Goal: Information Seeking & Learning: Learn about a topic

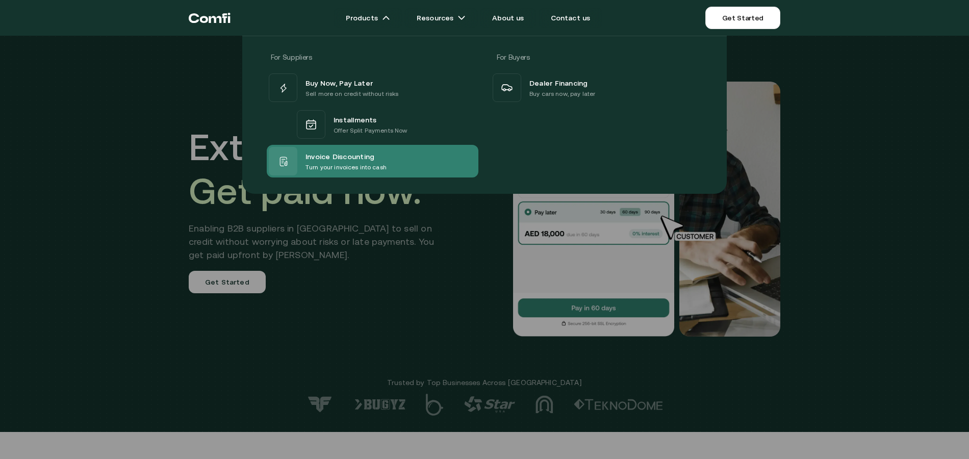
click at [365, 146] on div "Invoice Discounting Turn your invoices into cash" at bounding box center [373, 161] width 212 height 33
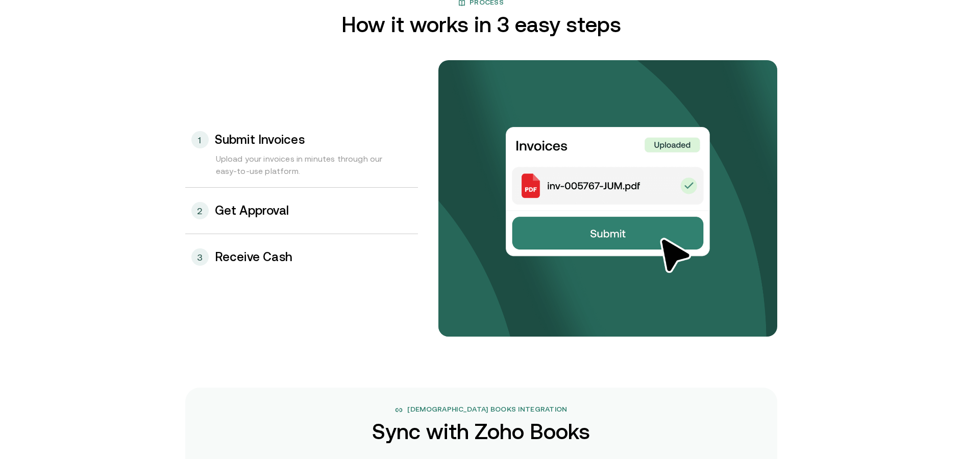
scroll to position [1071, 0]
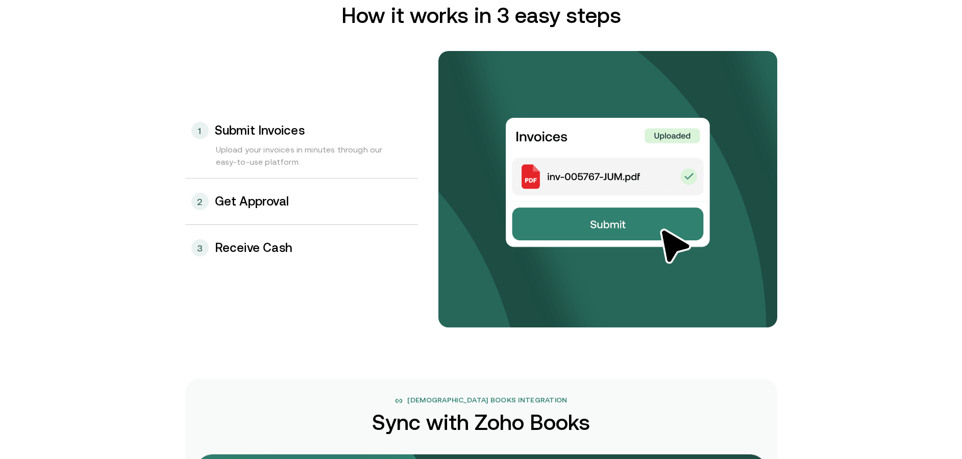
click at [282, 248] on h3 "Receive Cash" at bounding box center [254, 247] width 78 height 13
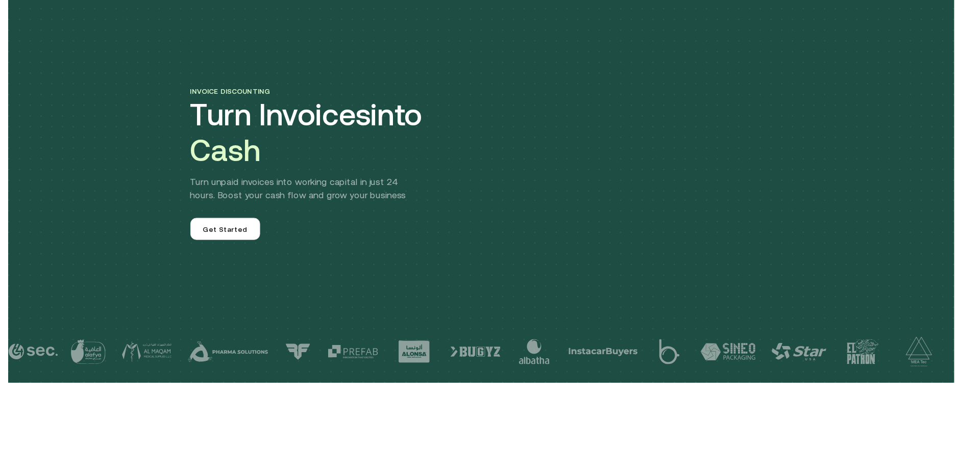
scroll to position [0, 0]
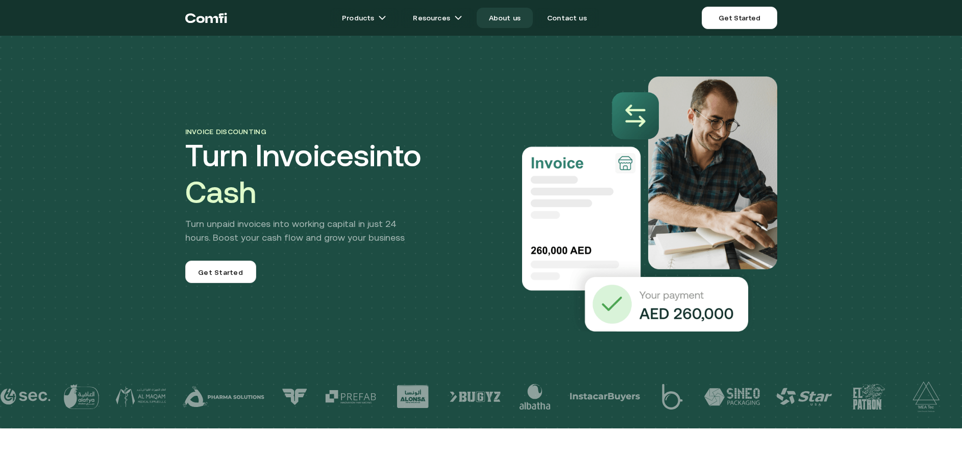
click at [494, 19] on link "About us" at bounding box center [504, 18] width 56 height 20
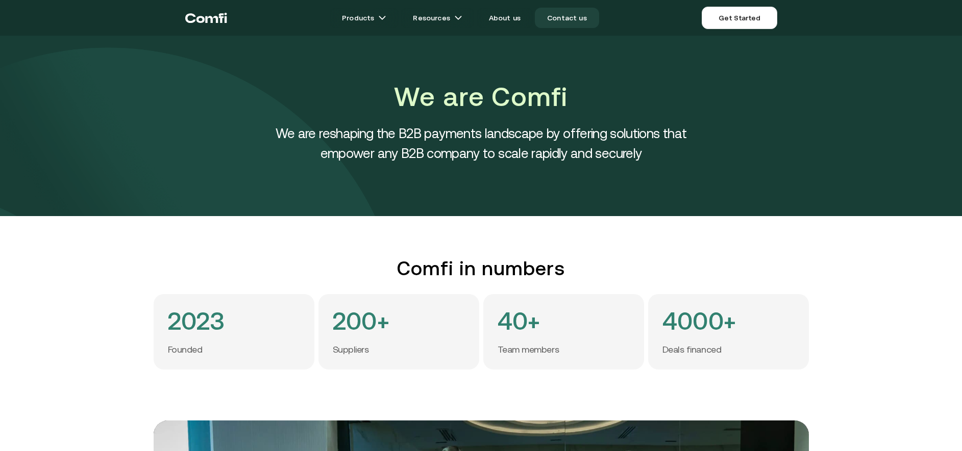
click at [545, 17] on link "Contact us" at bounding box center [567, 18] width 64 height 20
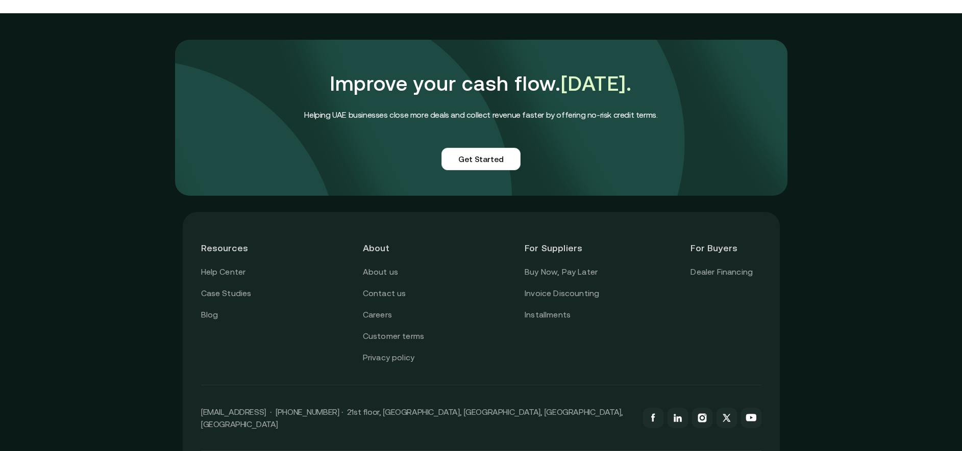
scroll to position [867, 0]
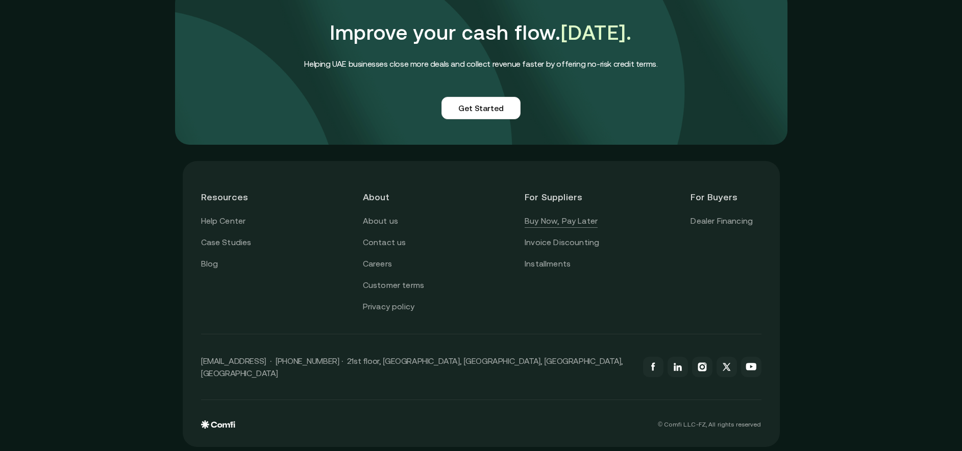
click at [558, 218] on link "Buy Now, Pay Later" at bounding box center [560, 221] width 73 height 13
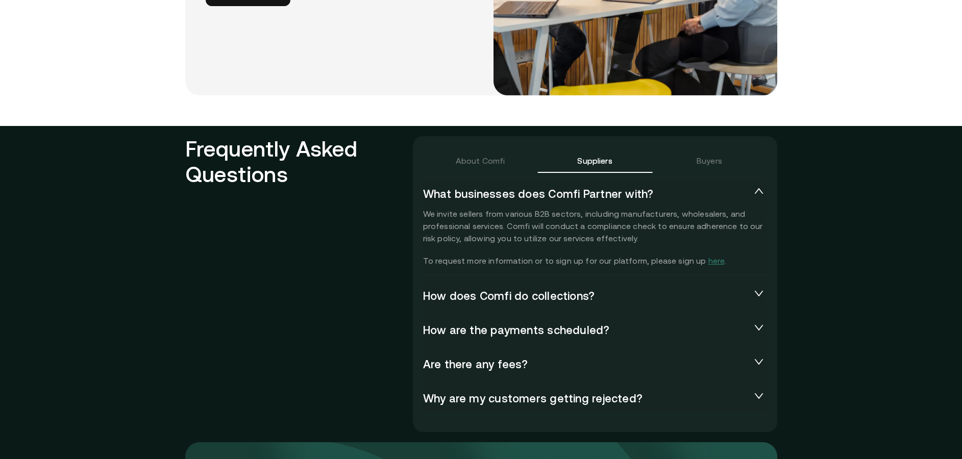
scroll to position [2143, 0]
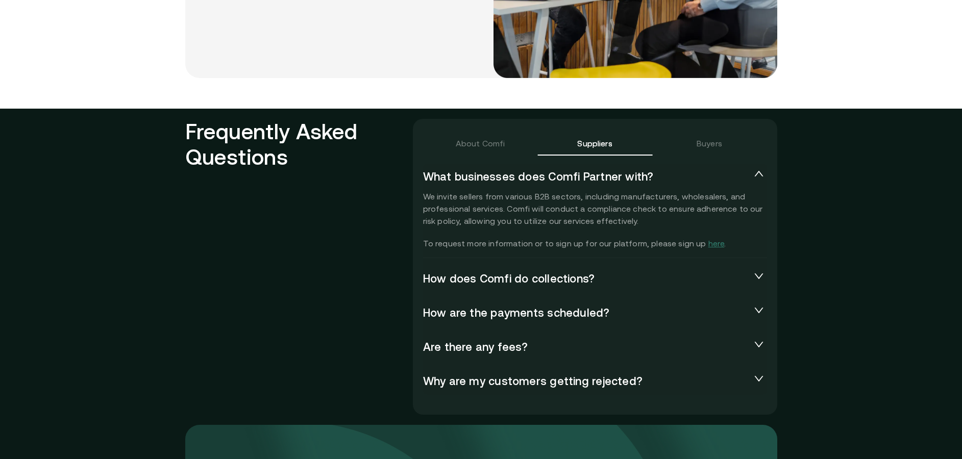
click at [600, 273] on span "How does Comfi do collections?" at bounding box center [586, 279] width 327 height 14
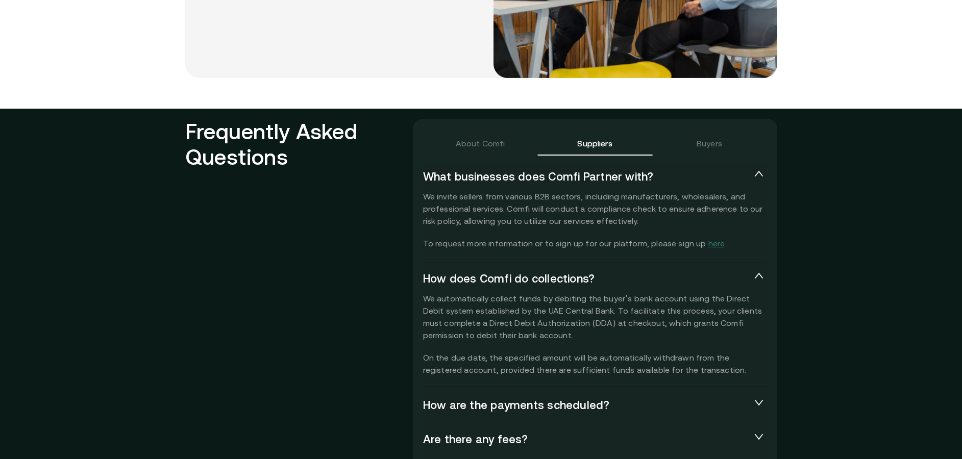
scroll to position [2194, 0]
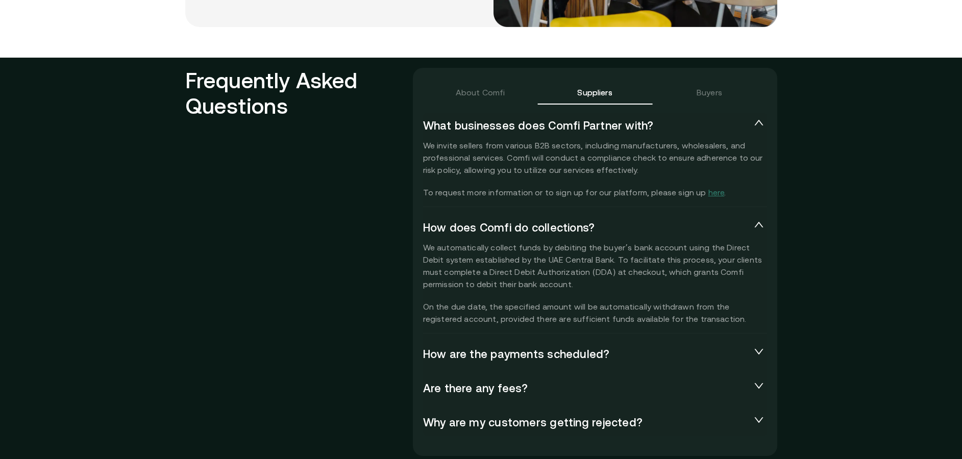
drag, startPoint x: 624, startPoint y: 322, endPoint x: 609, endPoint y: 313, distance: 18.1
click at [609, 313] on p "We automatically collect funds by debiting the buyer’s bank account using the D…" at bounding box center [595, 283] width 344 height 84
click at [588, 390] on span "Are there any fees?" at bounding box center [586, 389] width 327 height 14
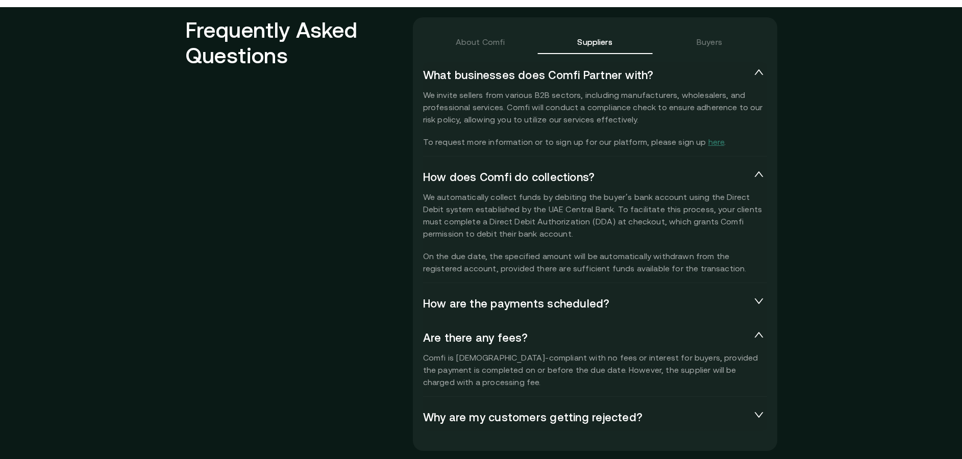
scroll to position [2245, 0]
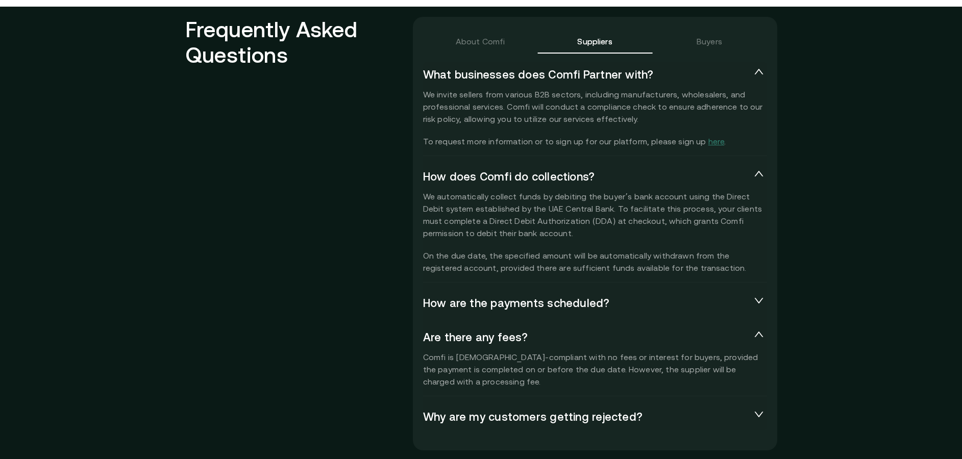
click at [582, 414] on span "Why are my customers getting rejected?" at bounding box center [586, 417] width 327 height 14
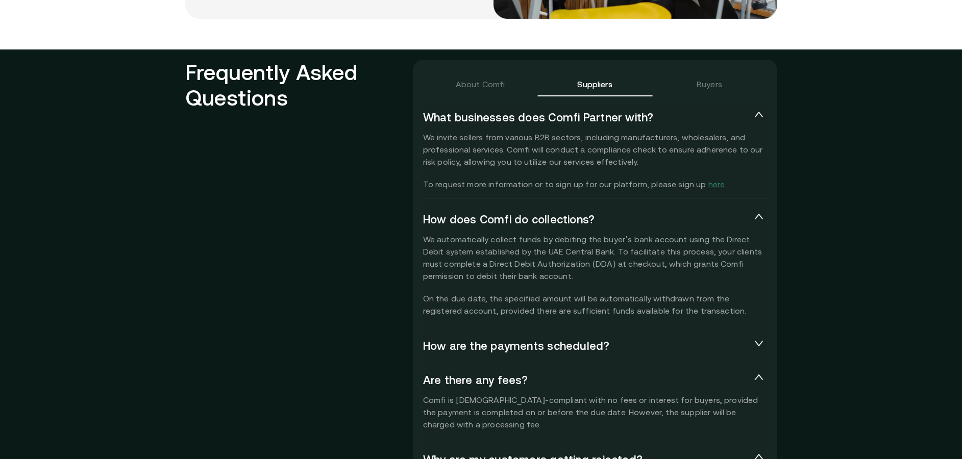
scroll to position [2194, 0]
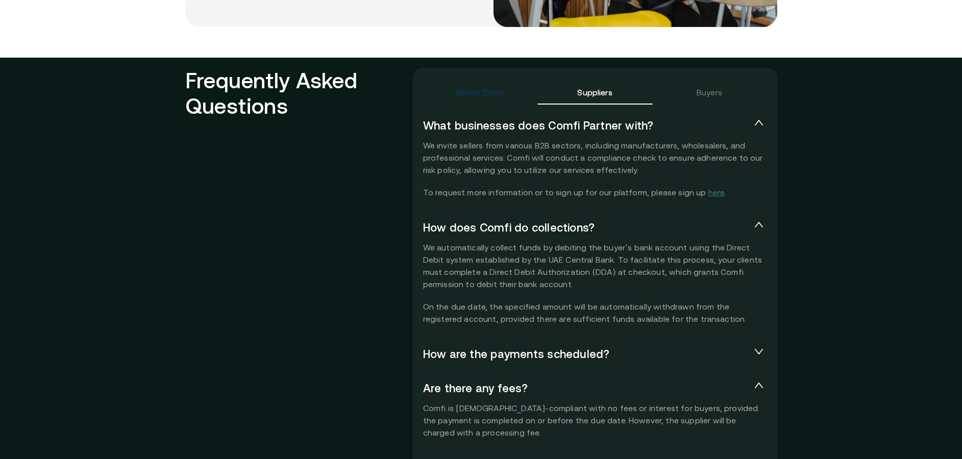
click at [497, 88] on div "About Comfi" at bounding box center [480, 92] width 49 height 12
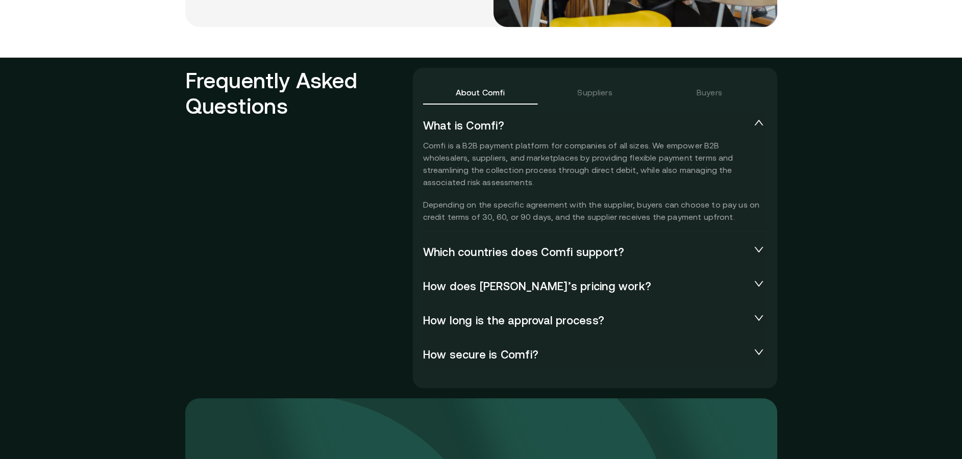
click at [627, 315] on span "How long is the approval process?" at bounding box center [586, 321] width 327 height 14
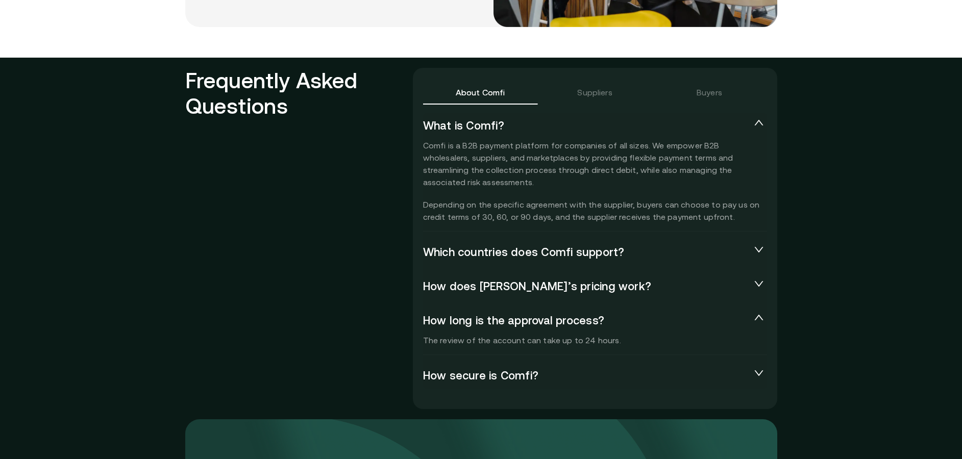
click at [640, 287] on span "How does [PERSON_NAME]’s pricing work?" at bounding box center [586, 287] width 327 height 14
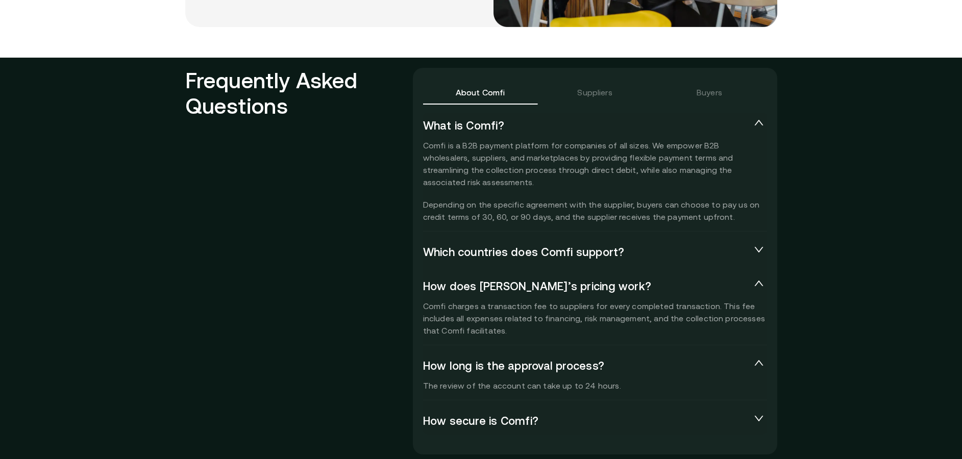
click at [668, 255] on span "Which countries does Comfi support?" at bounding box center [586, 252] width 327 height 14
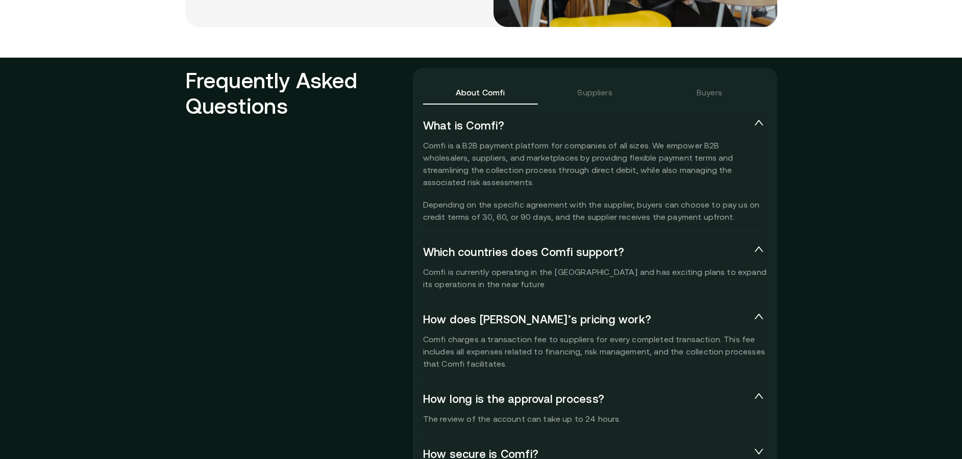
scroll to position [2245, 0]
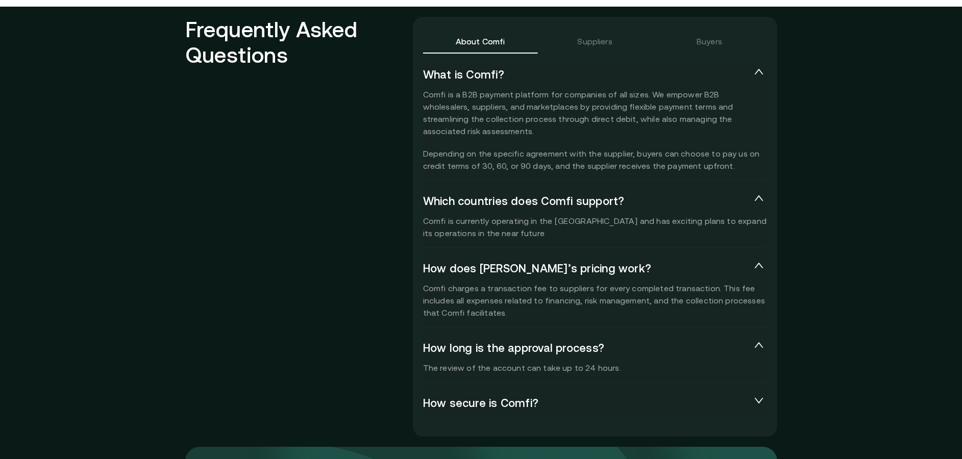
click at [609, 395] on div "How secure is Comfi?" at bounding box center [595, 403] width 344 height 27
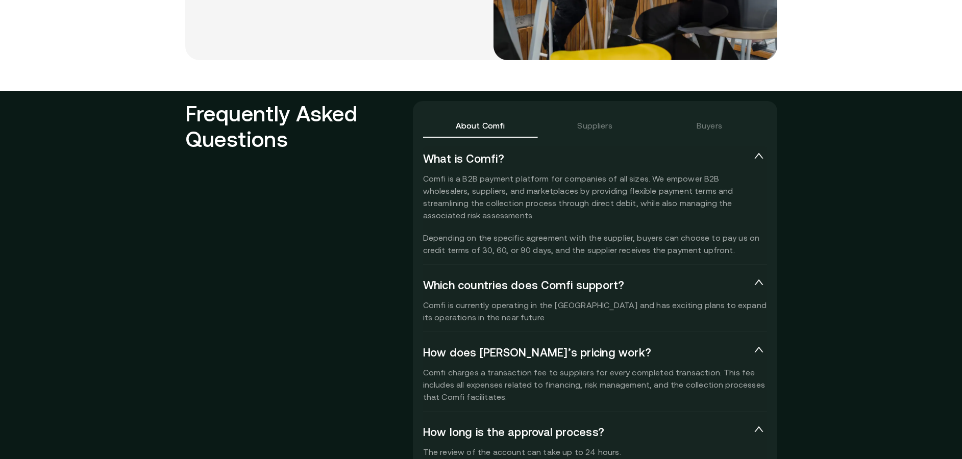
scroll to position [2092, 0]
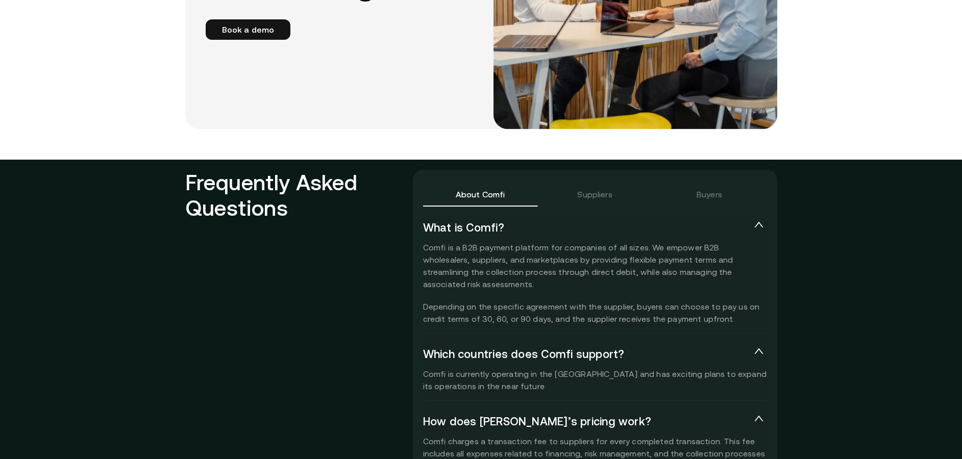
click at [599, 200] on div "Suppliers" at bounding box center [594, 194] width 114 height 24
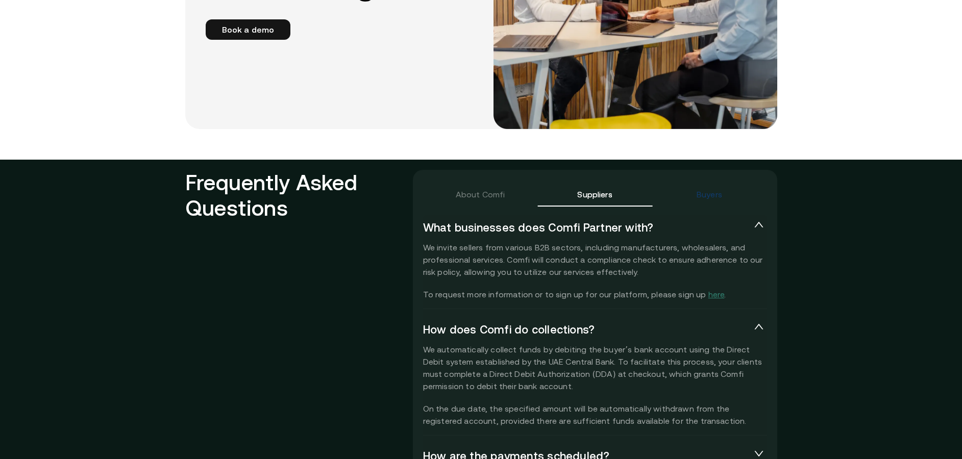
click at [710, 197] on div "Buyers" at bounding box center [709, 194] width 26 height 12
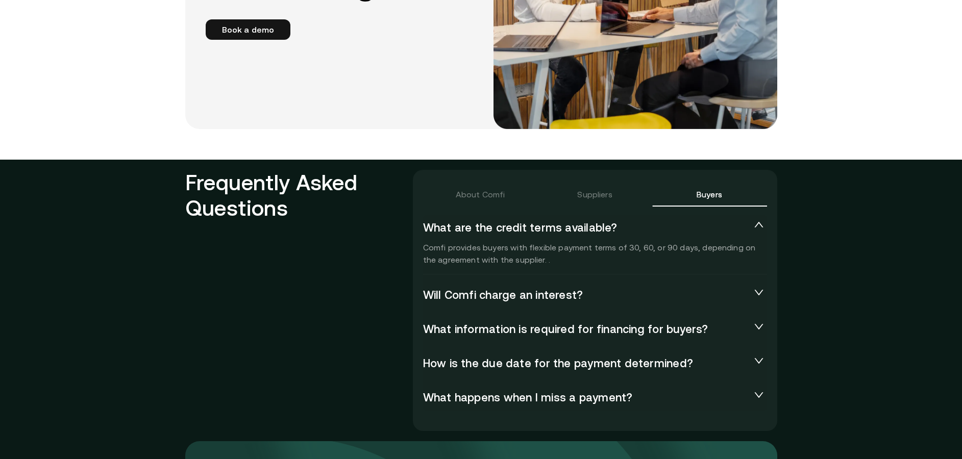
click at [670, 283] on div "Will Comfi charge an interest?" at bounding box center [595, 295] width 344 height 27
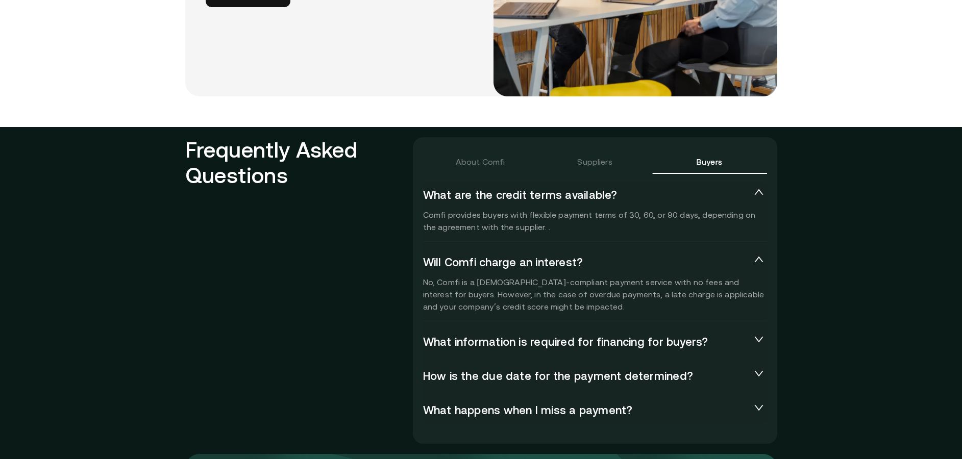
scroll to position [2143, 0]
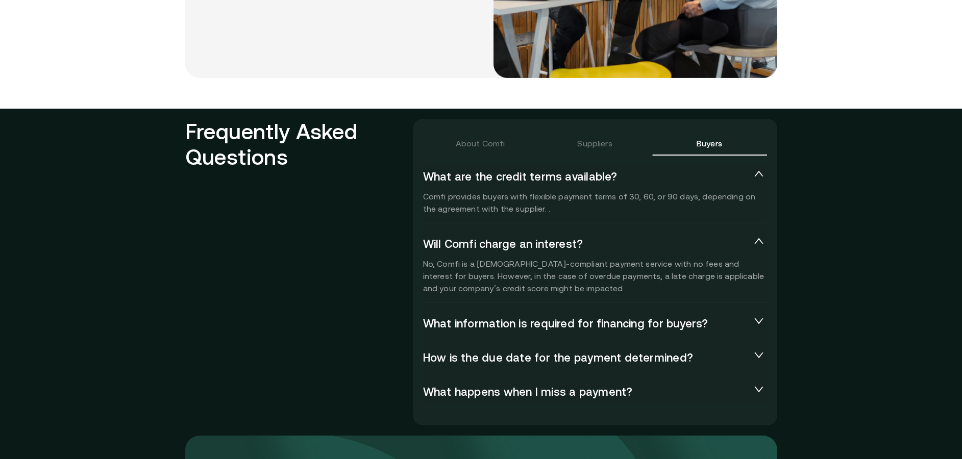
click at [668, 319] on span "What information is required for financing for buyers?" at bounding box center [586, 324] width 327 height 14
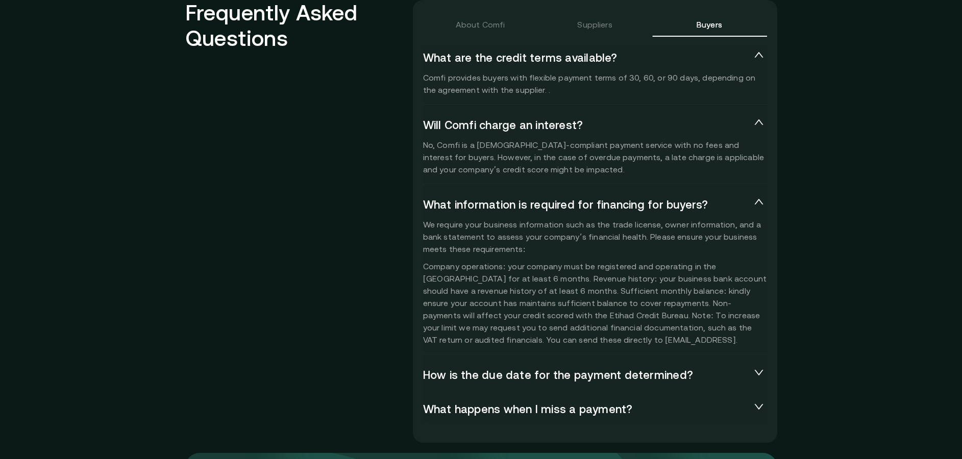
scroll to position [2296, 0]
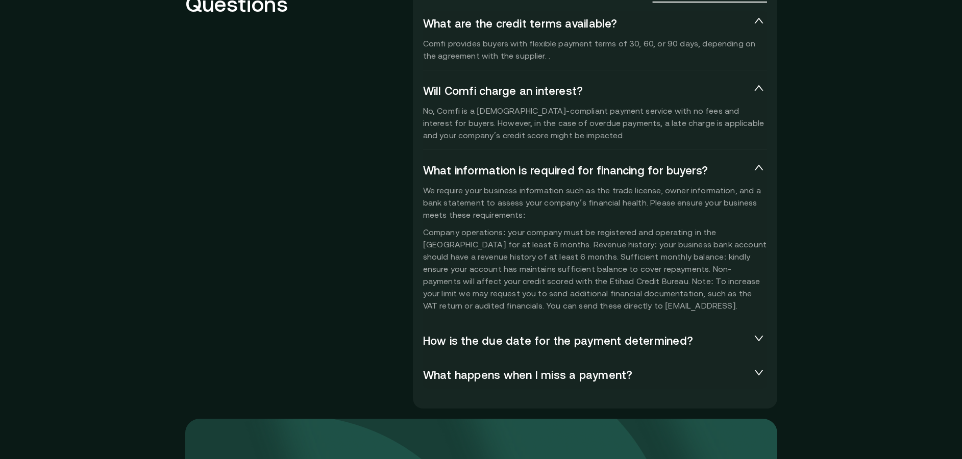
click at [644, 376] on span "What happens when I miss a payment?" at bounding box center [586, 375] width 327 height 14
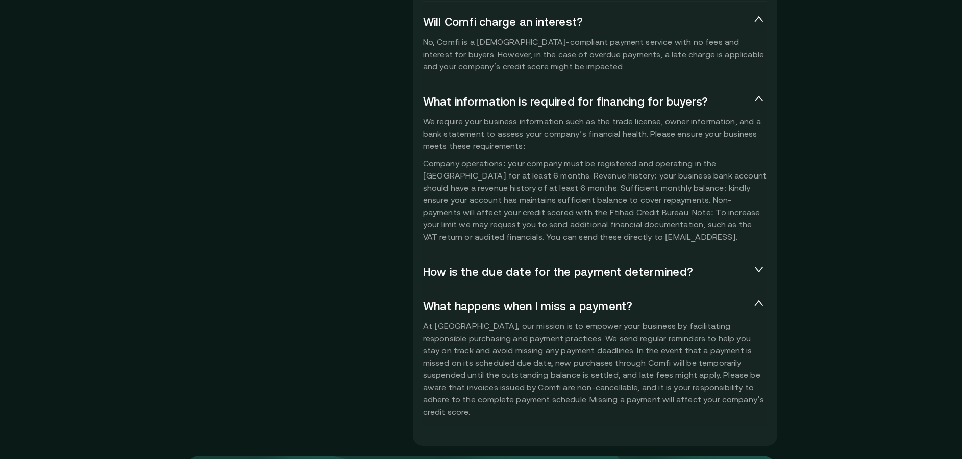
scroll to position [2347, 0]
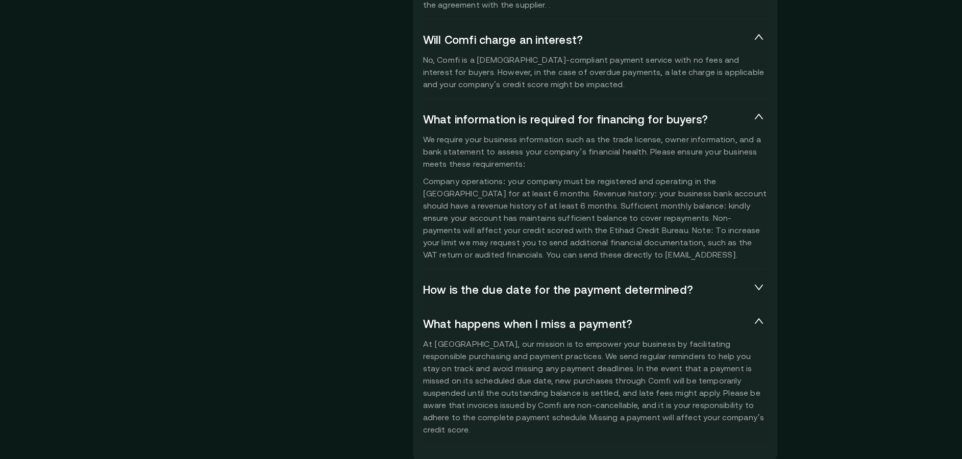
click at [644, 292] on span "How is the due date for the payment determined?" at bounding box center [586, 290] width 327 height 14
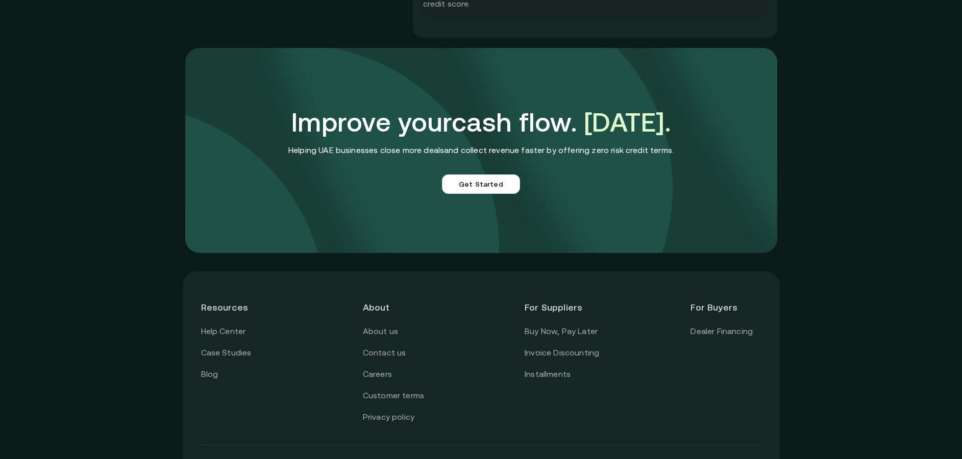
scroll to position [2895, 0]
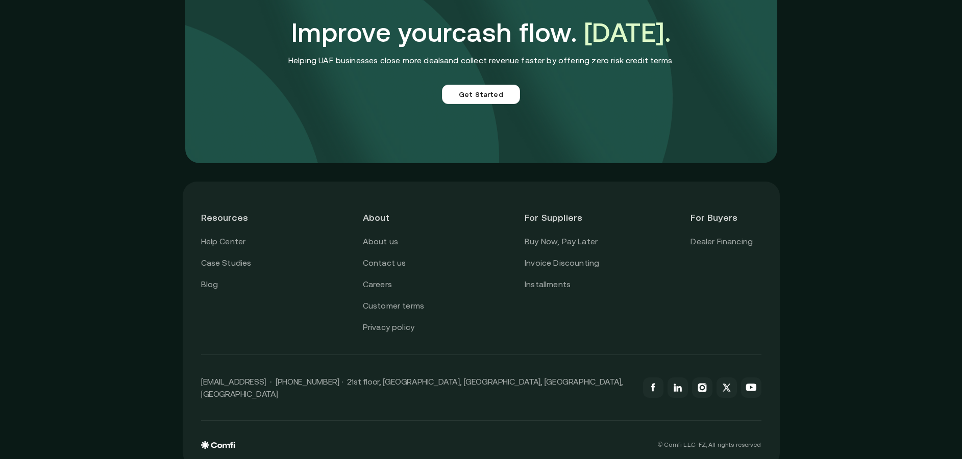
click at [858, 300] on div "Resources Help Center Case Studies Blog About About us Contact us Careers Custo…" at bounding box center [481, 324] width 962 height 303
